Goal: Check status: Check status

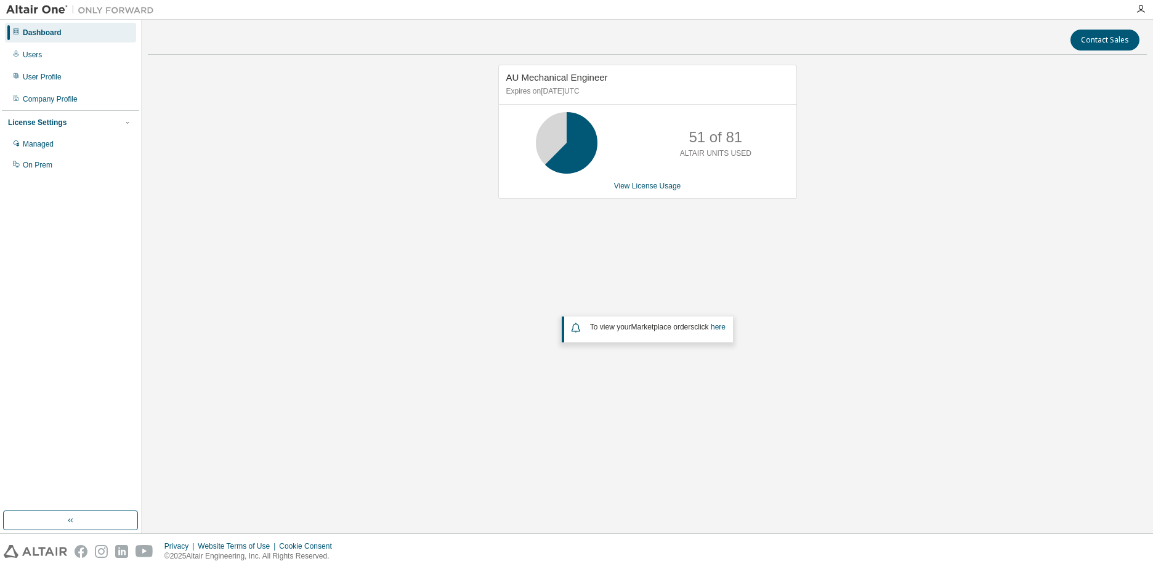
click at [896, 204] on div "AU Mechanical Engineer Expires on [DATE] UTC 51 of 81 ALTAIR UNITS USED View Li…" at bounding box center [647, 250] width 999 height 370
